Goal: Navigation & Orientation: Go to known website

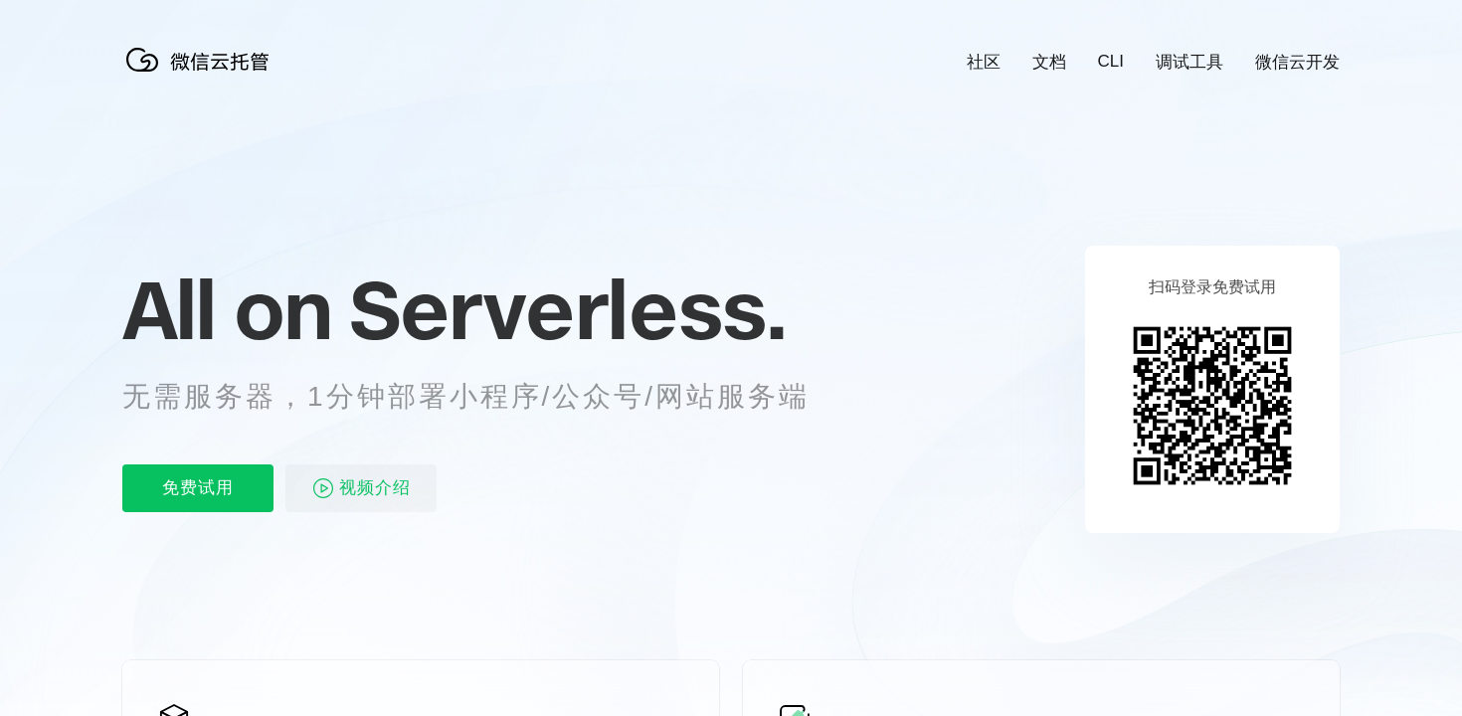
scroll to position [0, 3537]
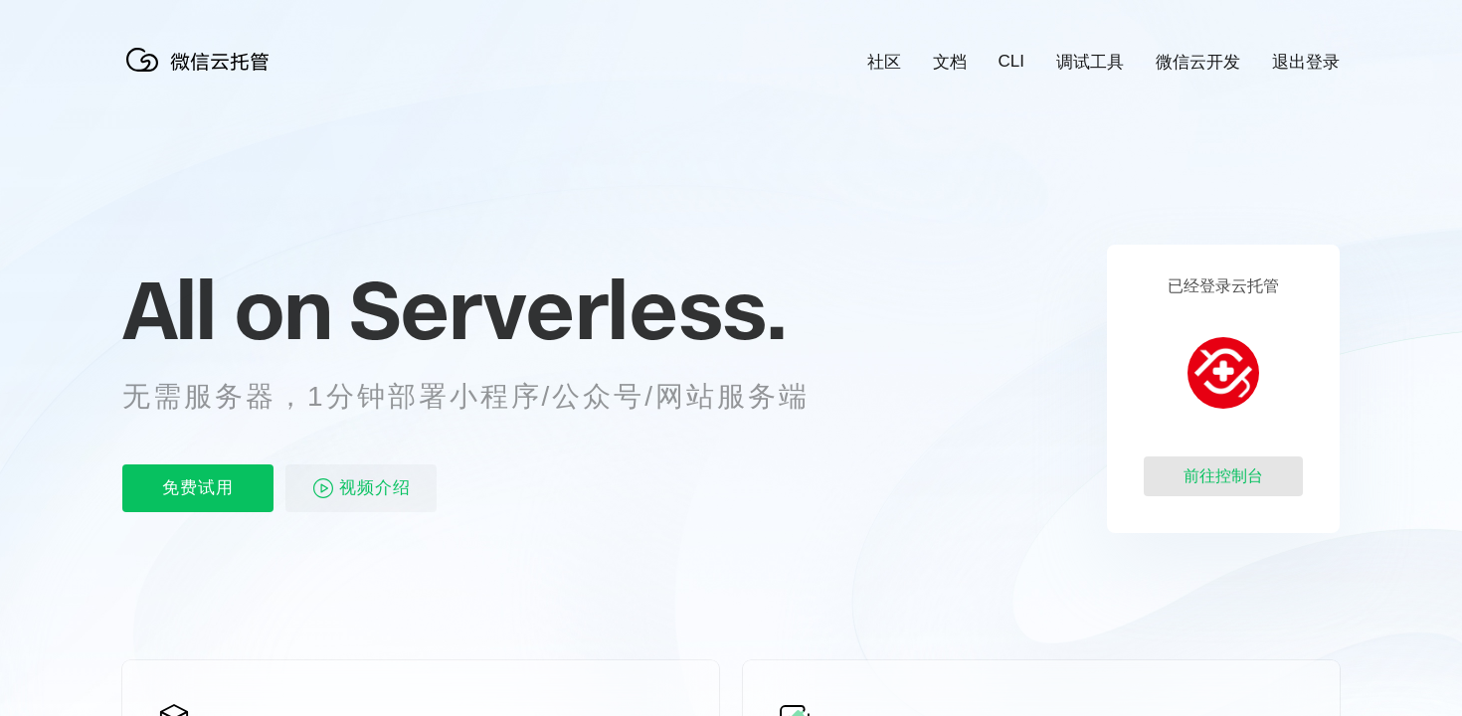
scroll to position [0, 3537]
click at [1232, 487] on div "前往控制台" at bounding box center [1223, 477] width 159 height 40
